Goal: Task Accomplishment & Management: Complete application form

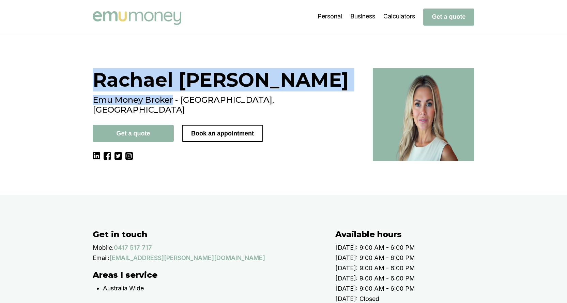
drag, startPoint x: 92, startPoint y: 79, endPoint x: 172, endPoint y: 103, distance: 83.5
click at [172, 103] on div "[PERSON_NAME] Emu Money Broker - [GEOGRAPHIC_DATA], [GEOGRAPHIC_DATA] Get a quo…" at bounding box center [283, 114] width 409 height 93
copy div "[PERSON_NAME] Emu Money Broker"
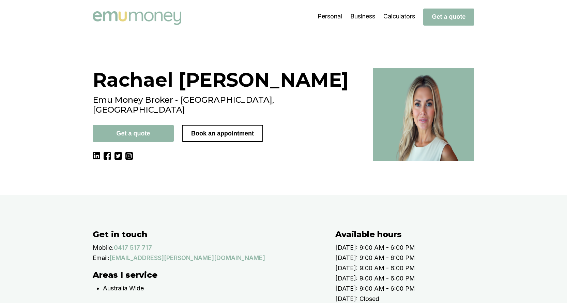
click at [116, 161] on div "[PERSON_NAME] Emu Money Broker - [GEOGRAPHIC_DATA], [GEOGRAPHIC_DATA] Get a quo…" at bounding box center [229, 114] width 272 height 93
click at [129, 152] on img at bounding box center [128, 155] width 7 height 7
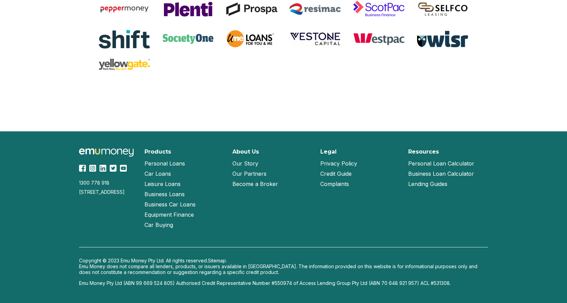
scroll to position [1441, 0]
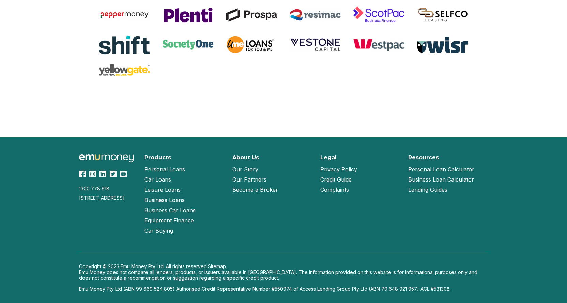
click at [254, 192] on link "Become a Broker" at bounding box center [255, 189] width 46 height 10
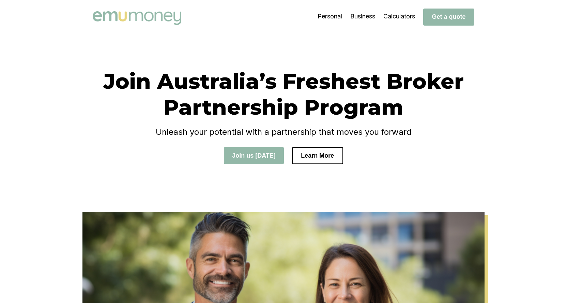
click at [82, 150] on div "Join Australia’s Freshest Broker Partnership Program Unleash your potential wit…" at bounding box center [283, 122] width 409 height 109
